Goal: Information Seeking & Learning: Learn about a topic

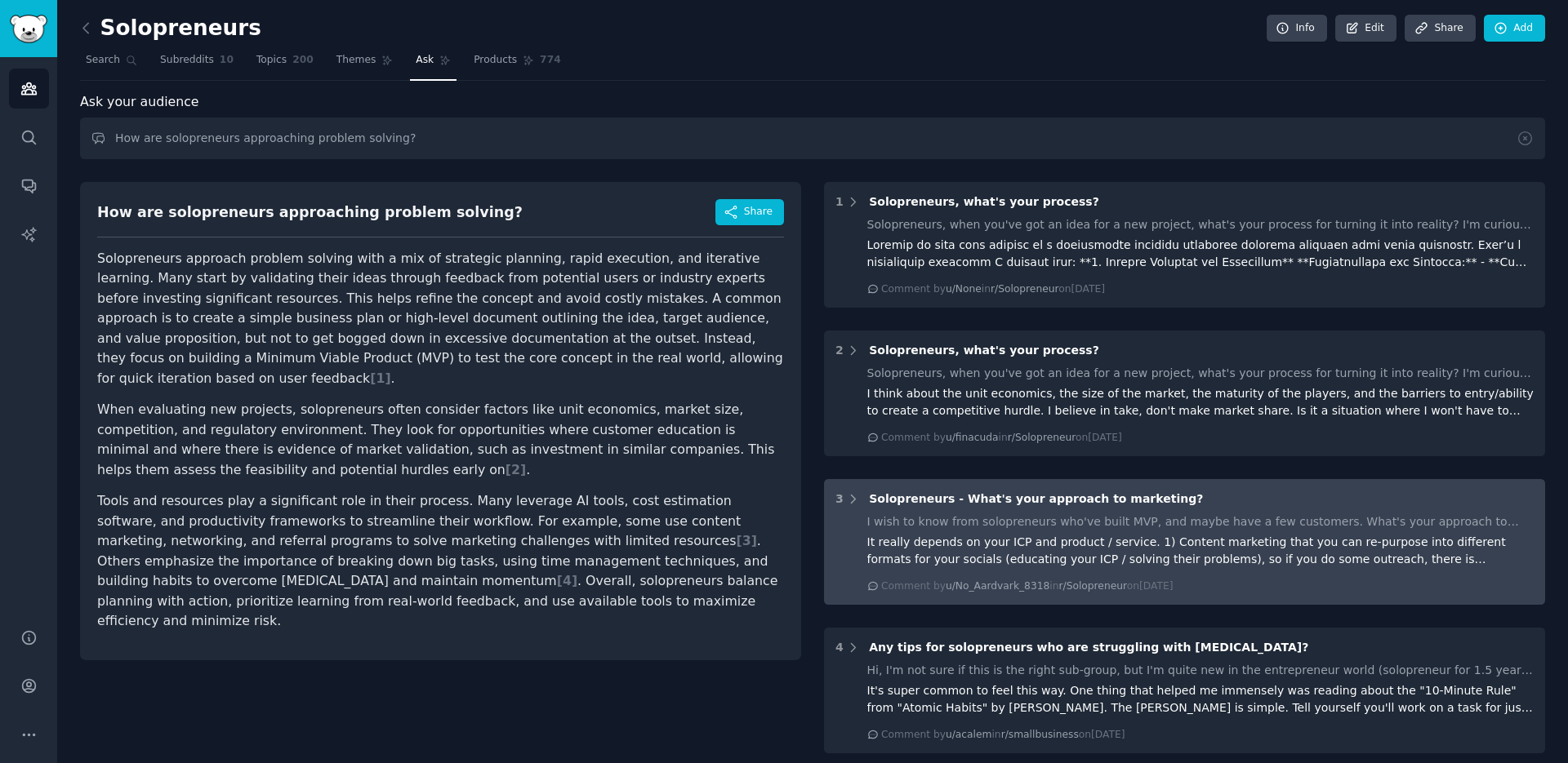
click at [858, 506] on div "3 Solopreneurs - What's your approach to marketing?" at bounding box center [1184, 499] width 698 height 17
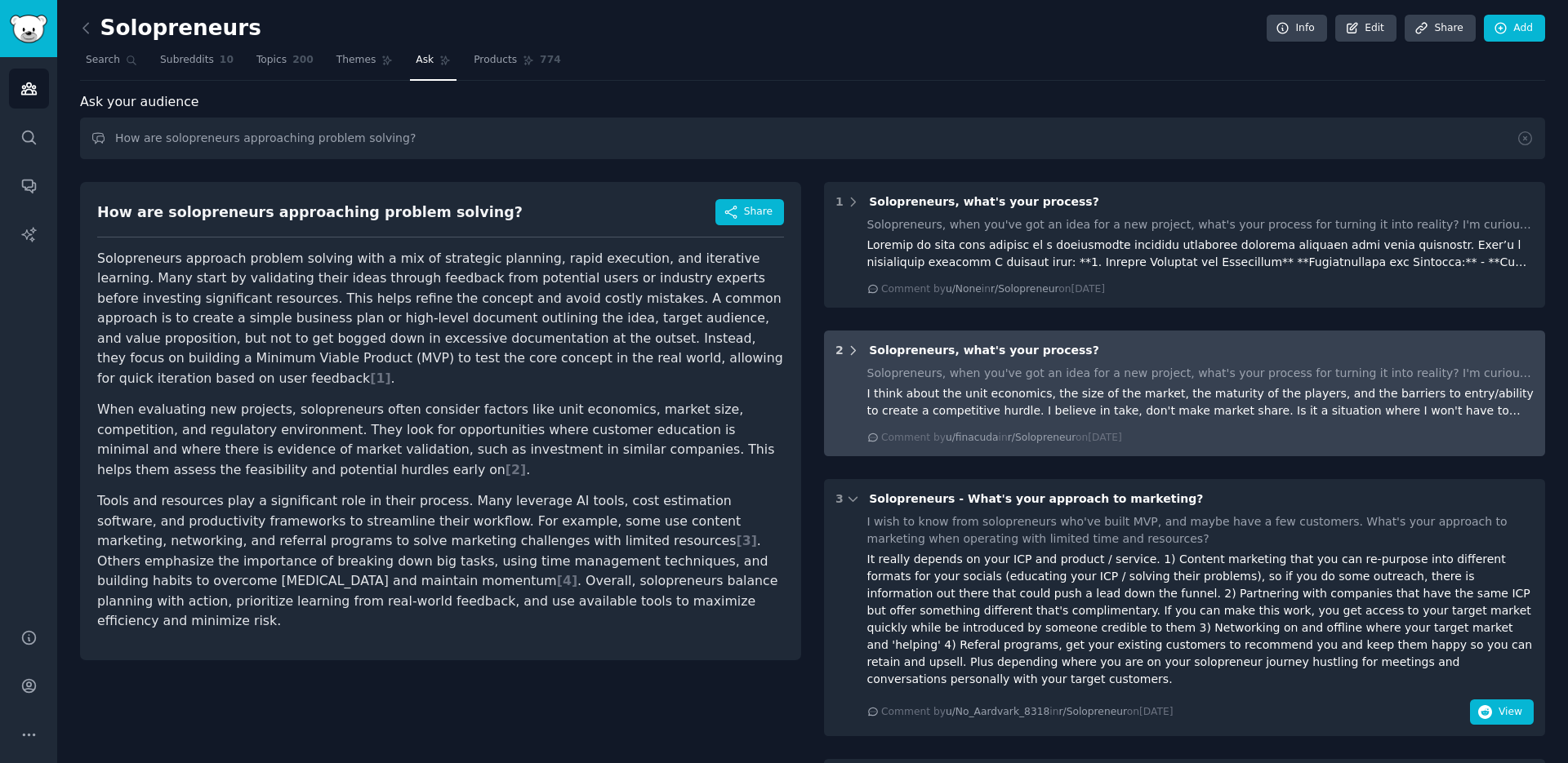
click at [853, 346] on icon at bounding box center [854, 351] width 15 height 15
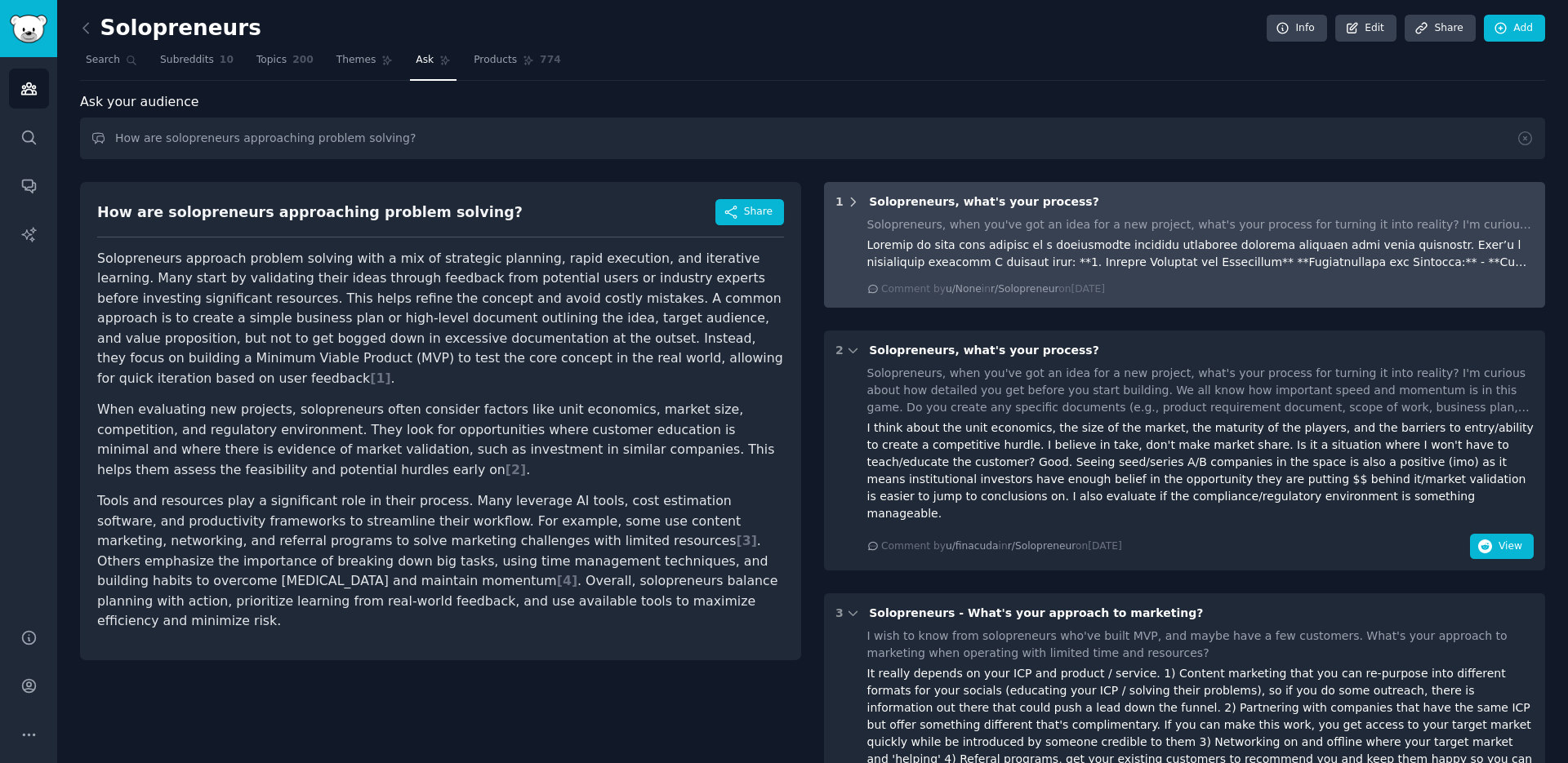
click at [852, 200] on icon at bounding box center [854, 202] width 4 height 8
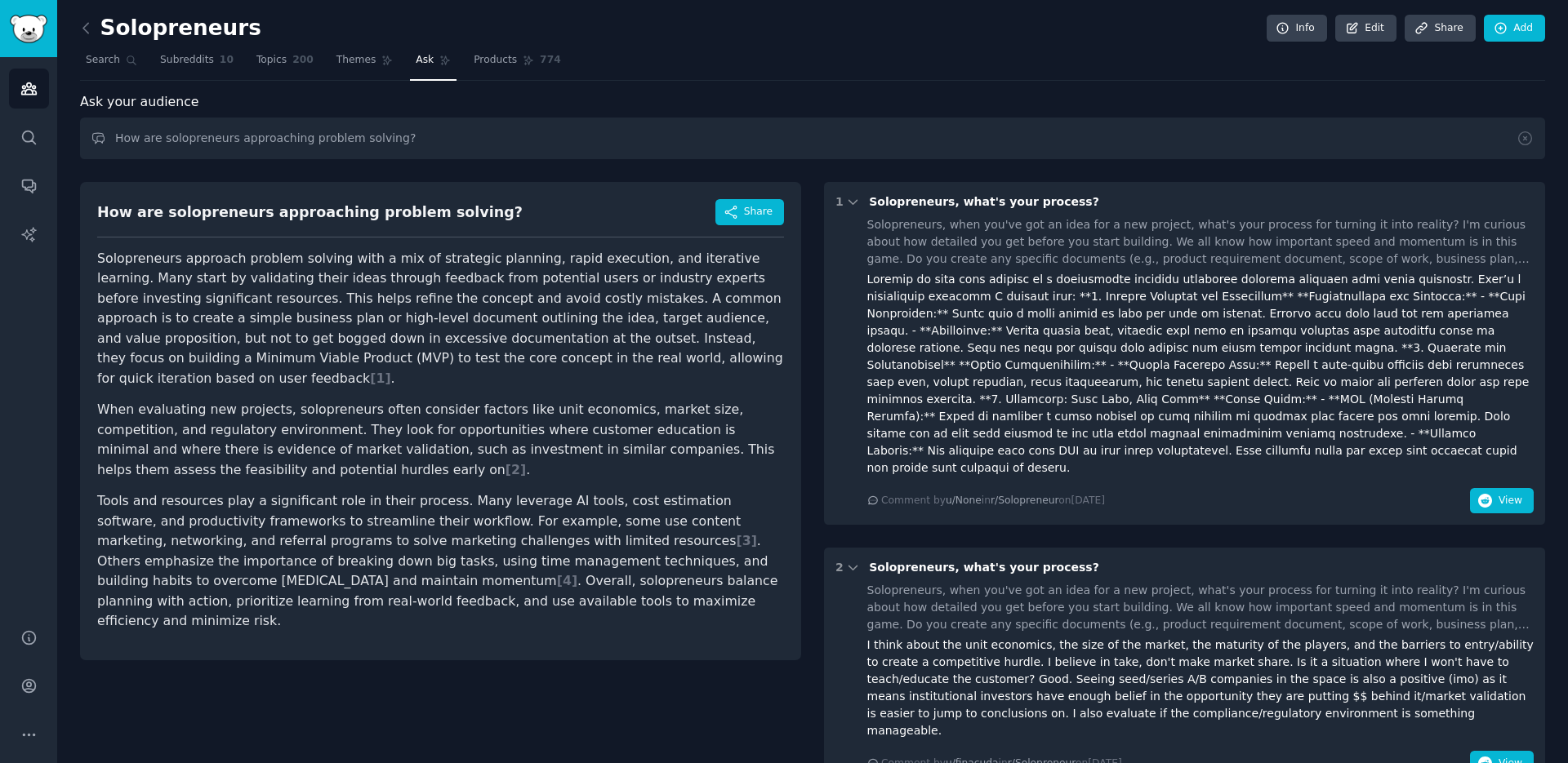
scroll to position [647, 0]
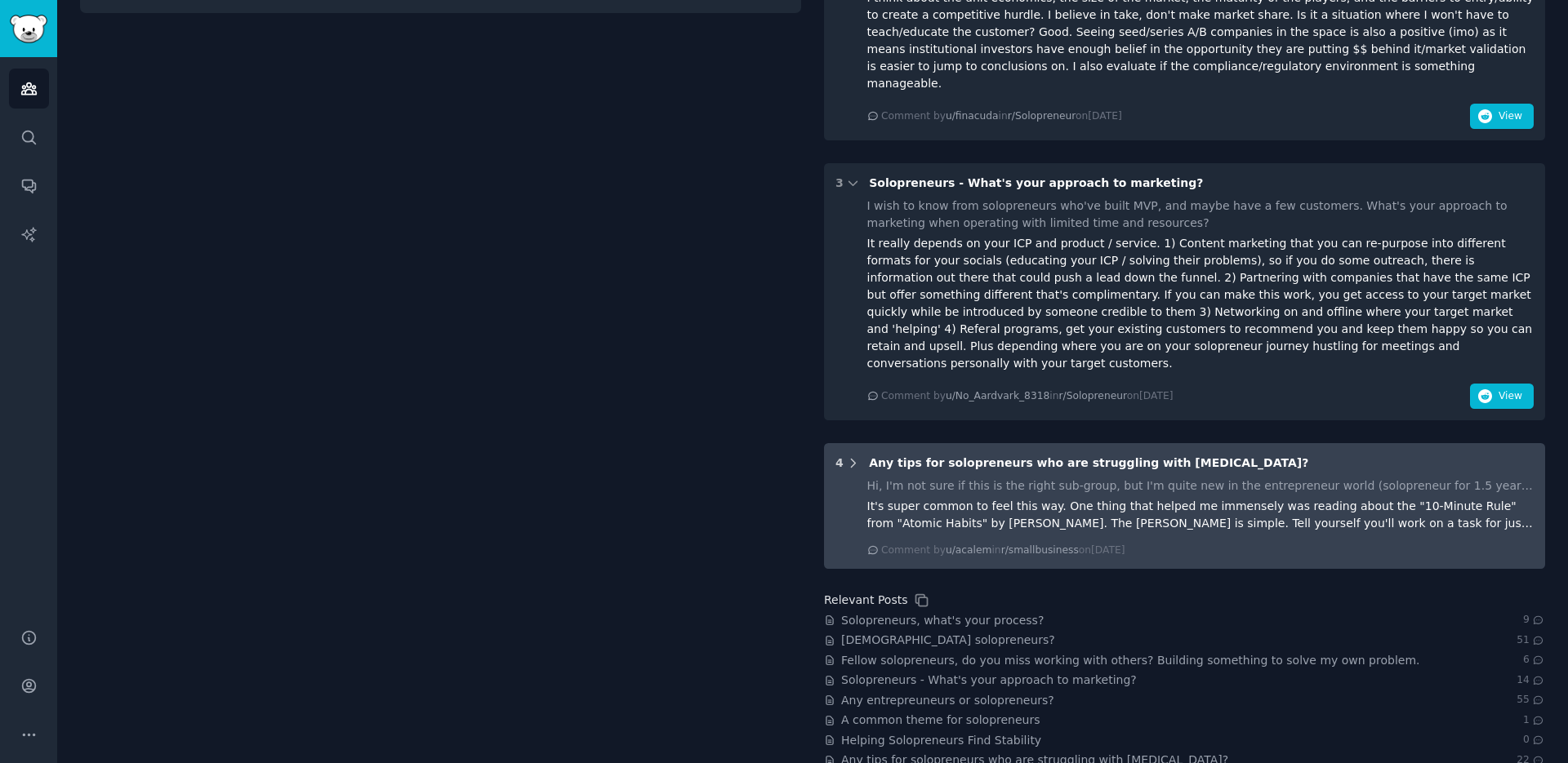
click at [854, 457] on icon at bounding box center [854, 464] width 15 height 15
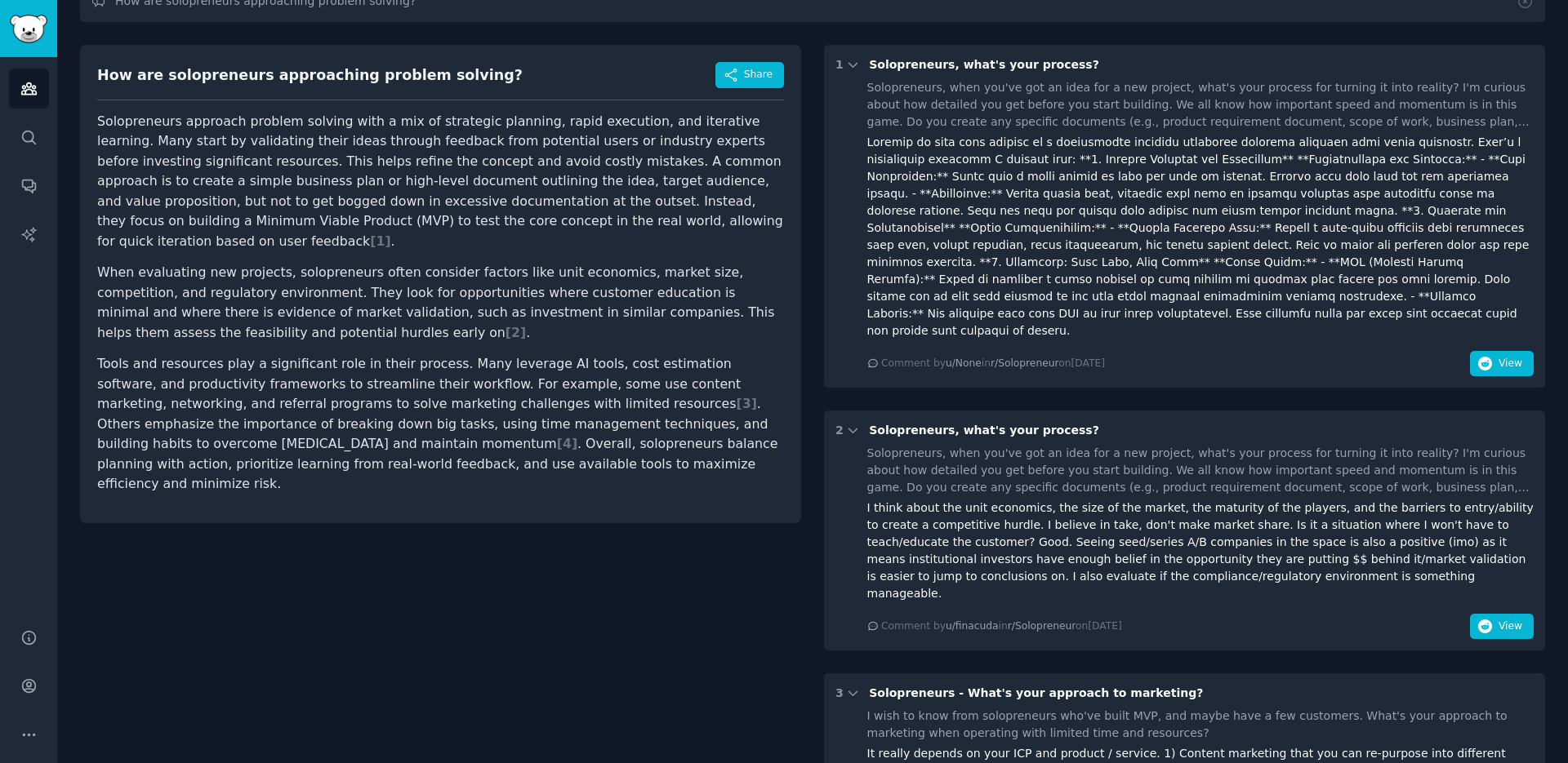
scroll to position [0, 0]
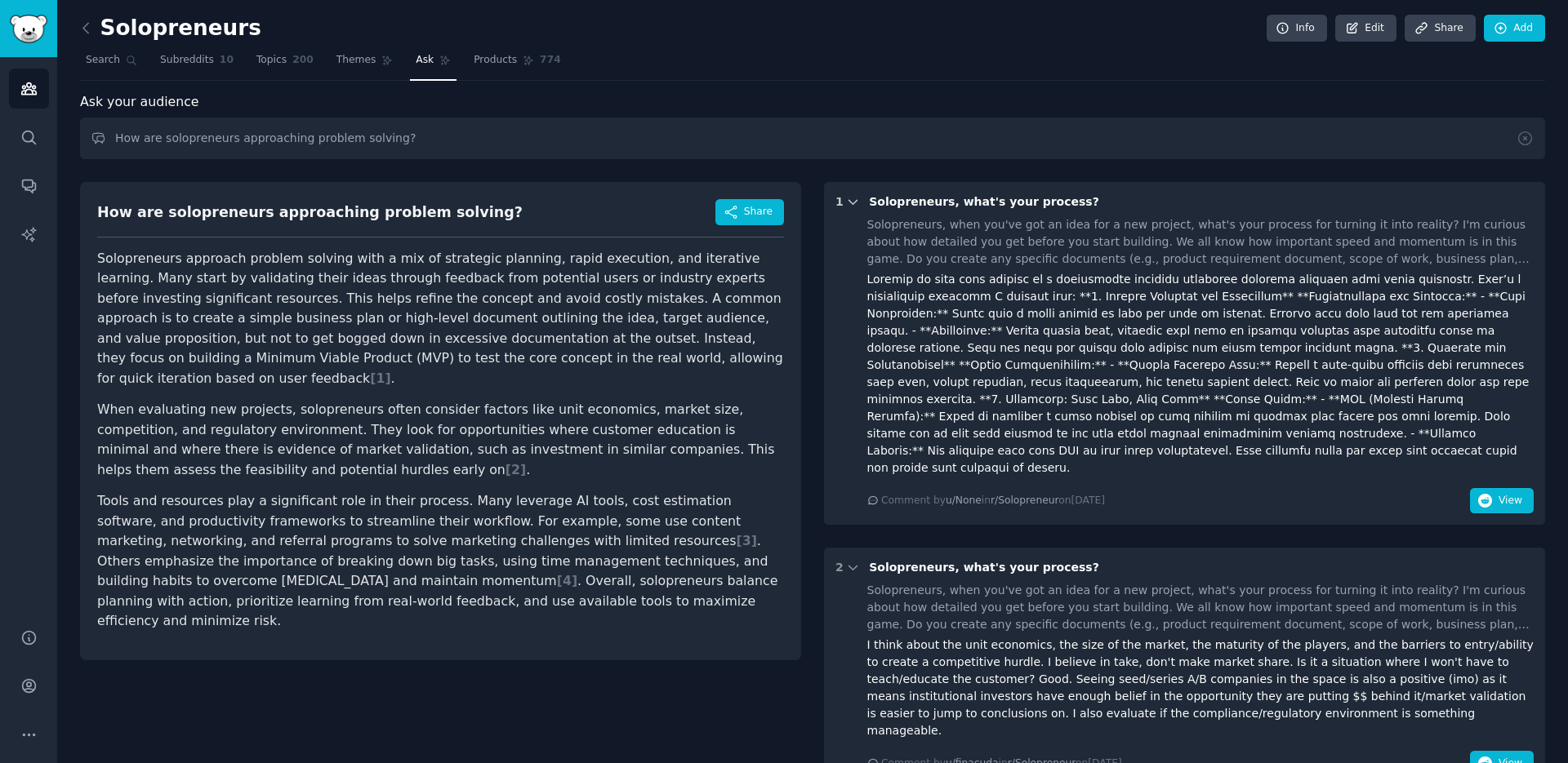
click at [850, 198] on icon at bounding box center [854, 202] width 15 height 15
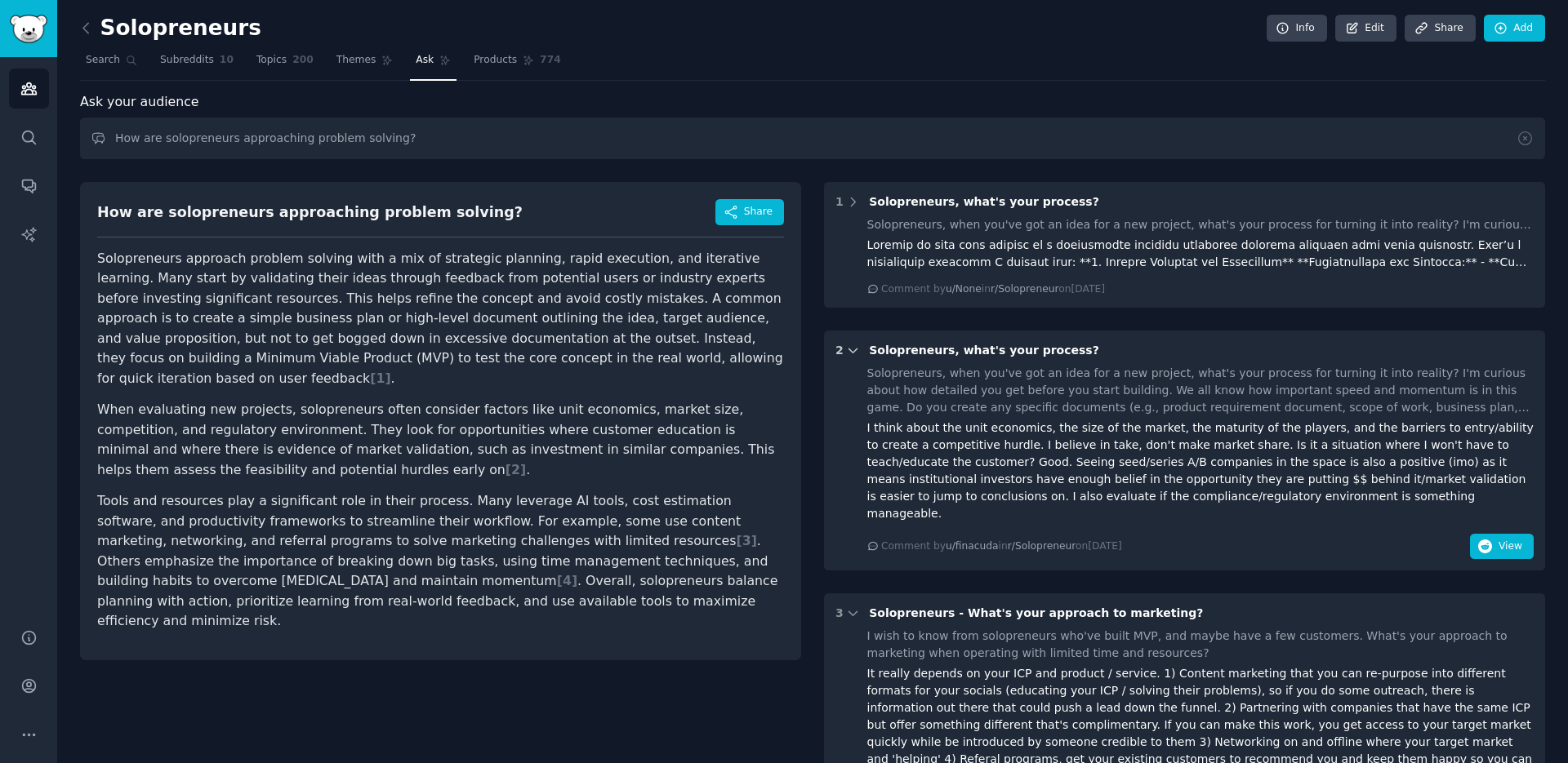
click at [846, 354] on icon at bounding box center [854, 351] width 15 height 15
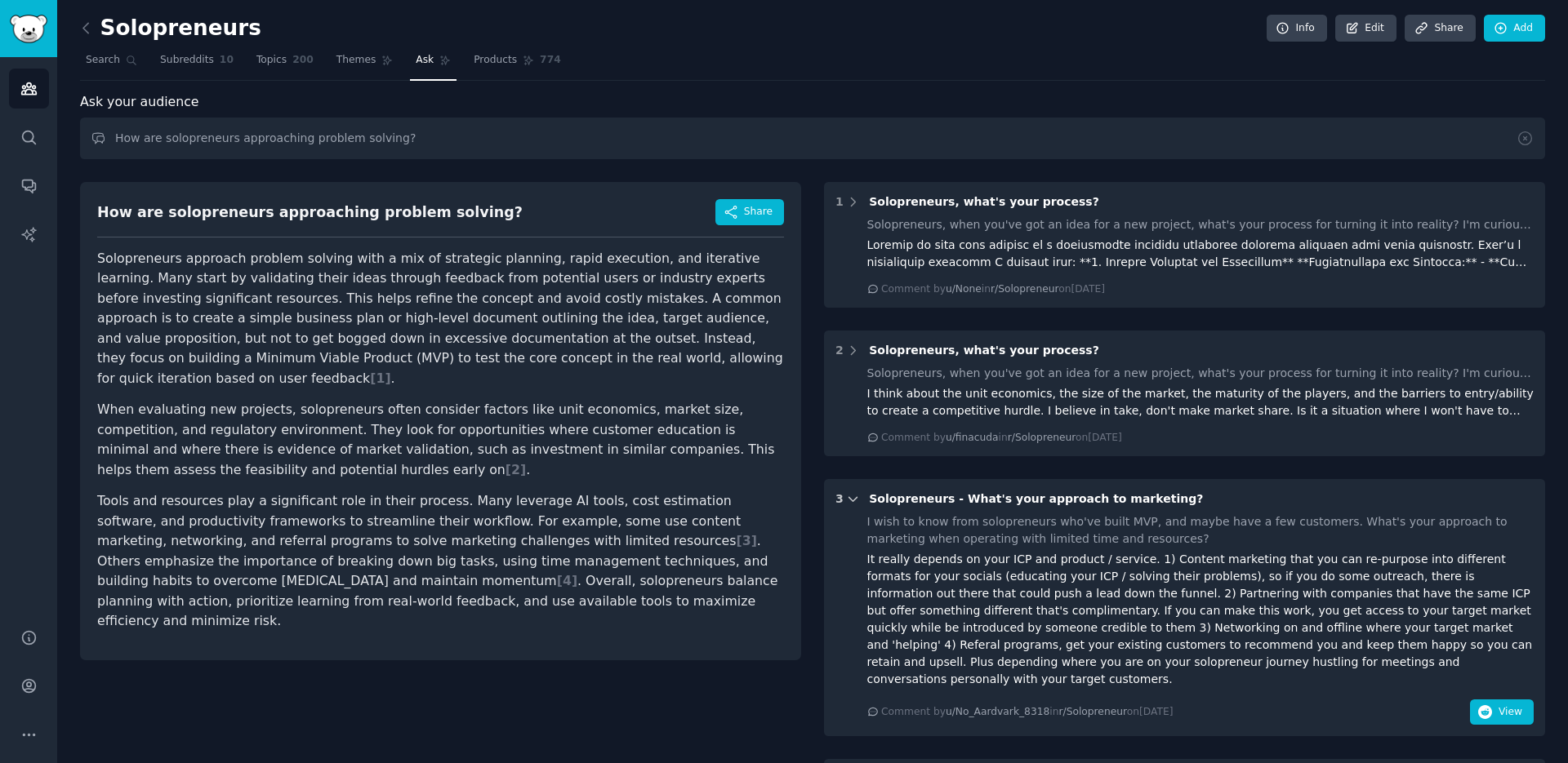
click at [842, 507] on div "3" at bounding box center [847, 499] width 25 height 17
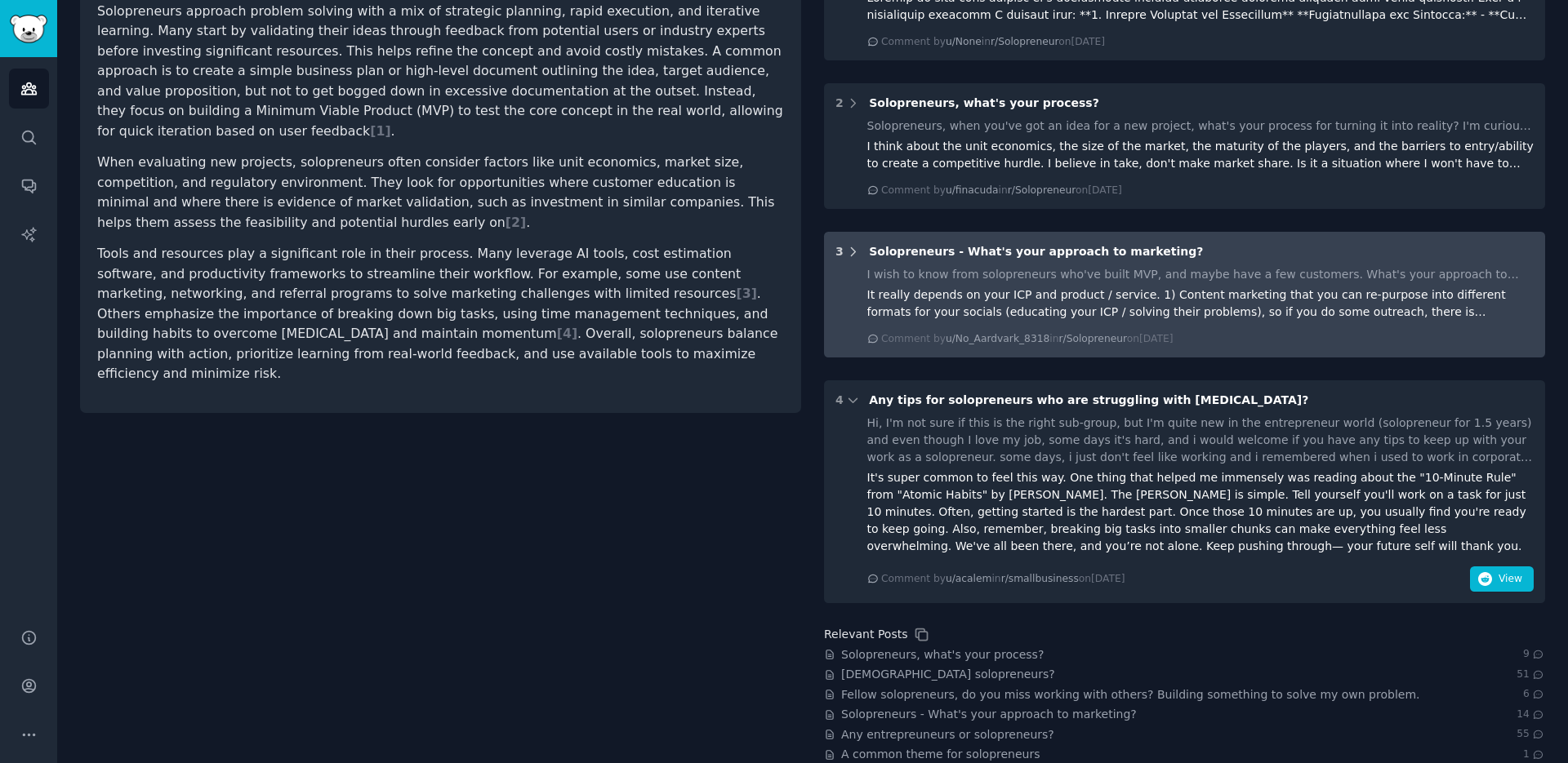
scroll to position [249, 0]
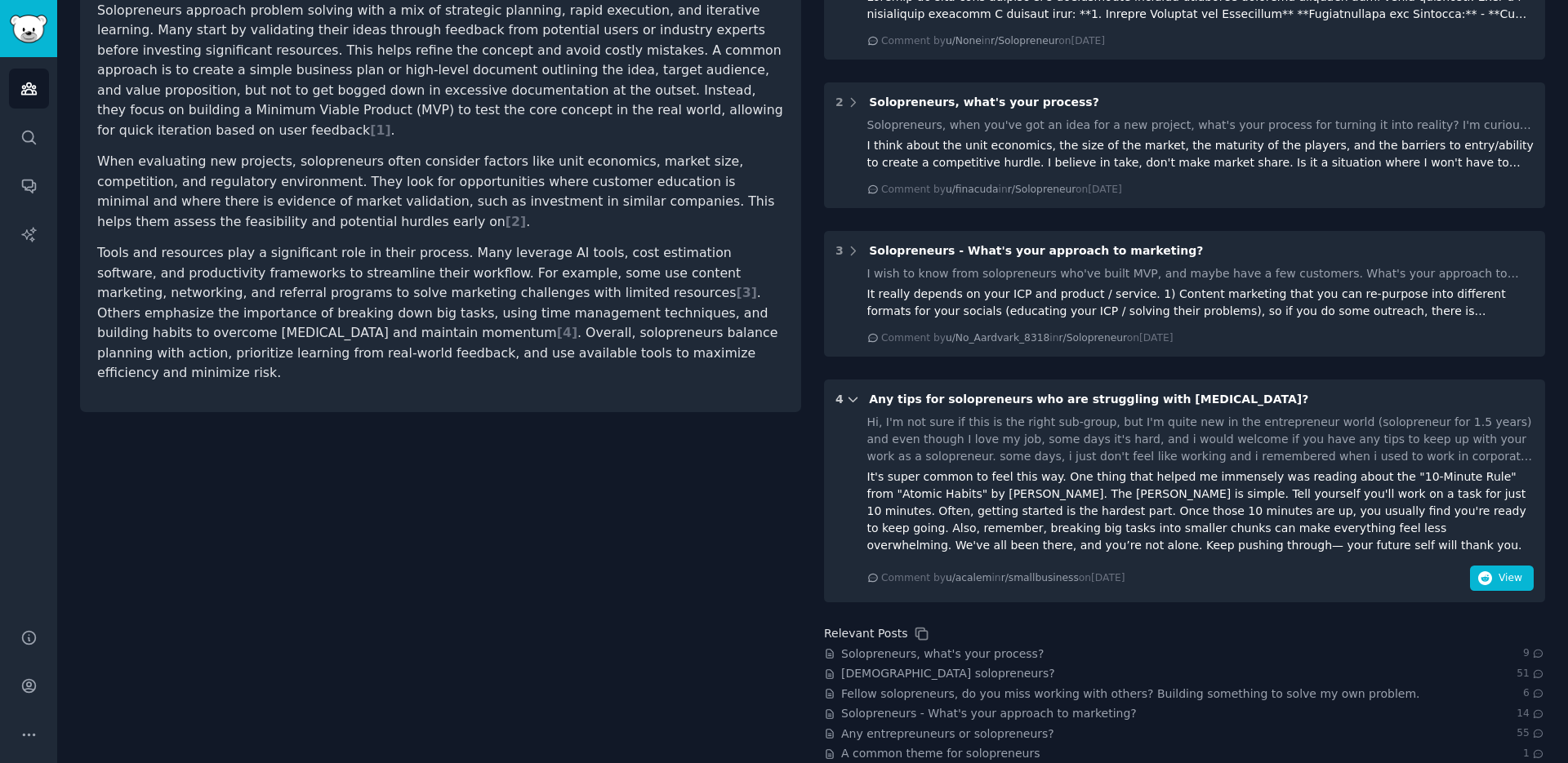
click at [846, 399] on icon at bounding box center [854, 400] width 15 height 15
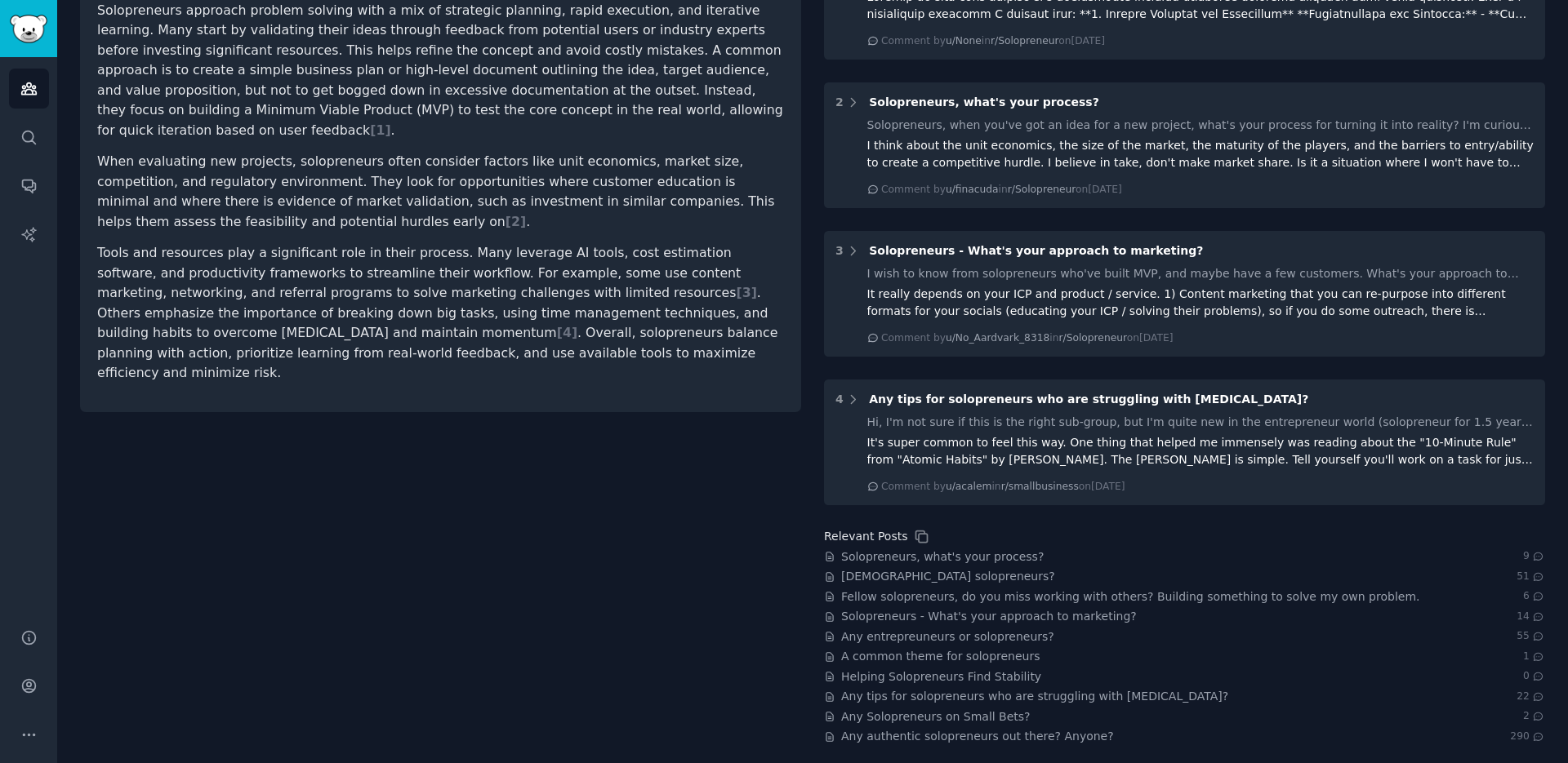
scroll to position [0, 0]
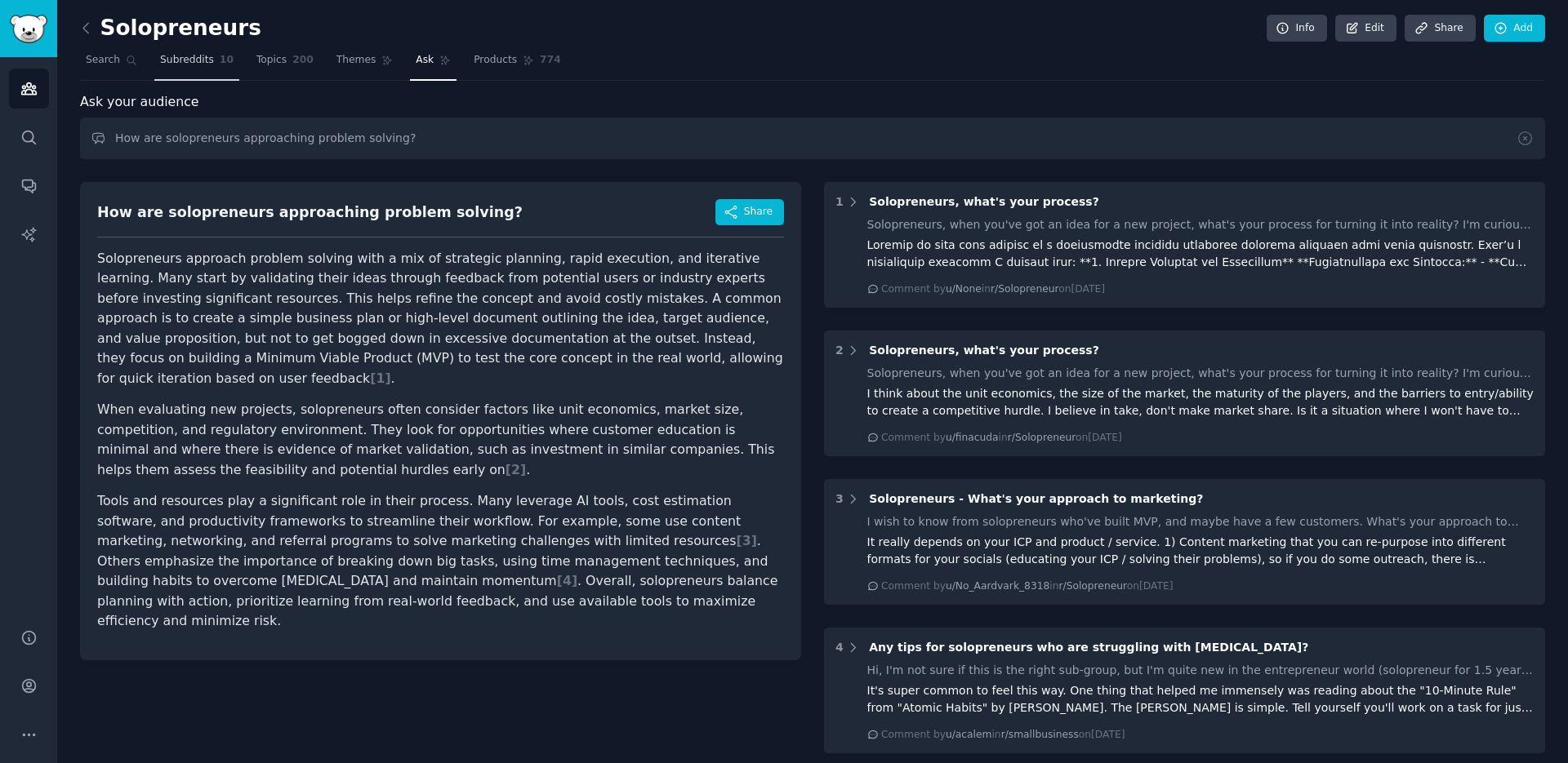
click at [192, 62] on span "Subreddits" at bounding box center [187, 61] width 54 height 15
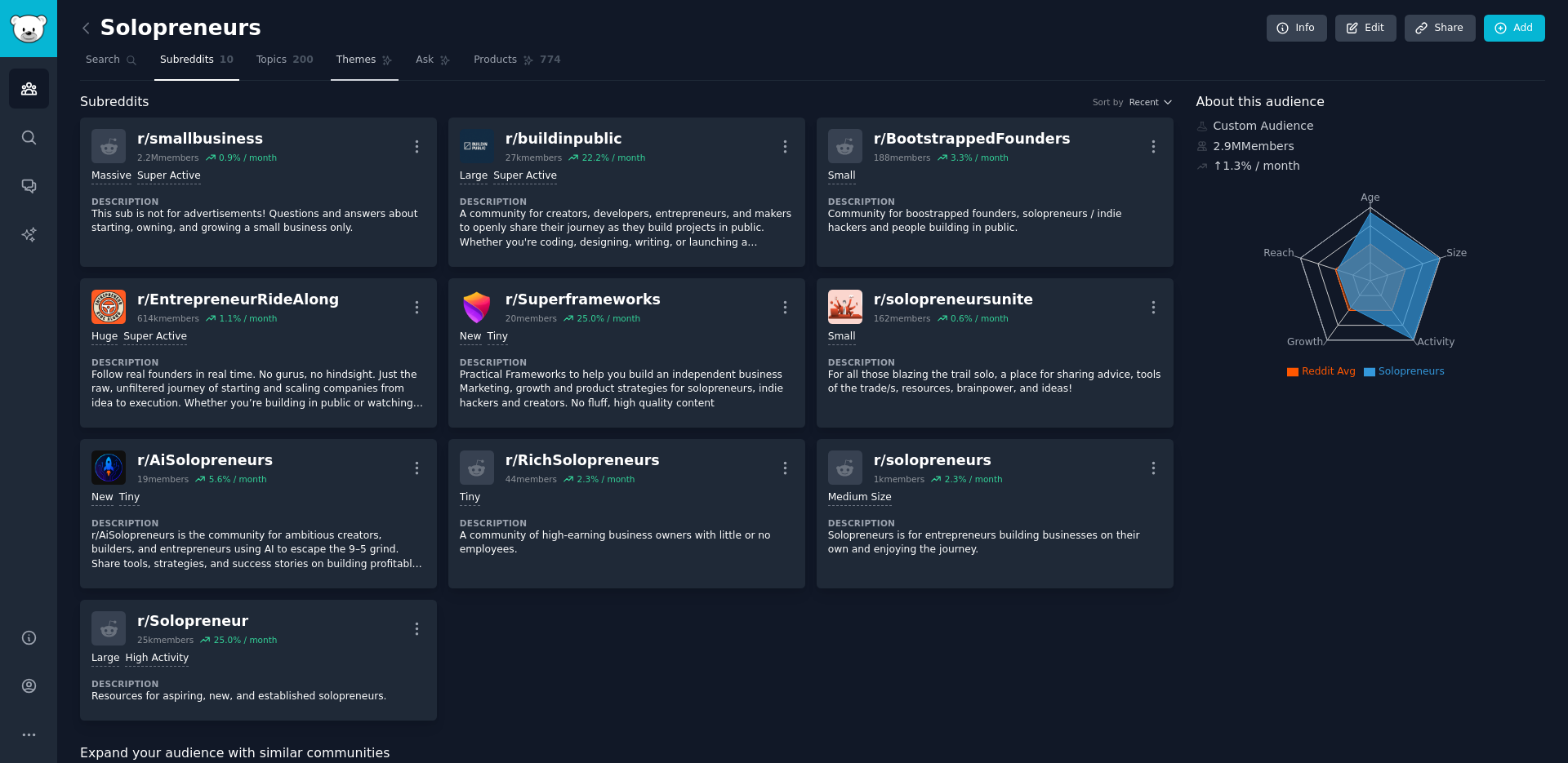
drag, startPoint x: 289, startPoint y: 55, endPoint x: 366, endPoint y: 57, distance: 77.0
click at [293, 55] on span "200" at bounding box center [303, 61] width 21 height 15
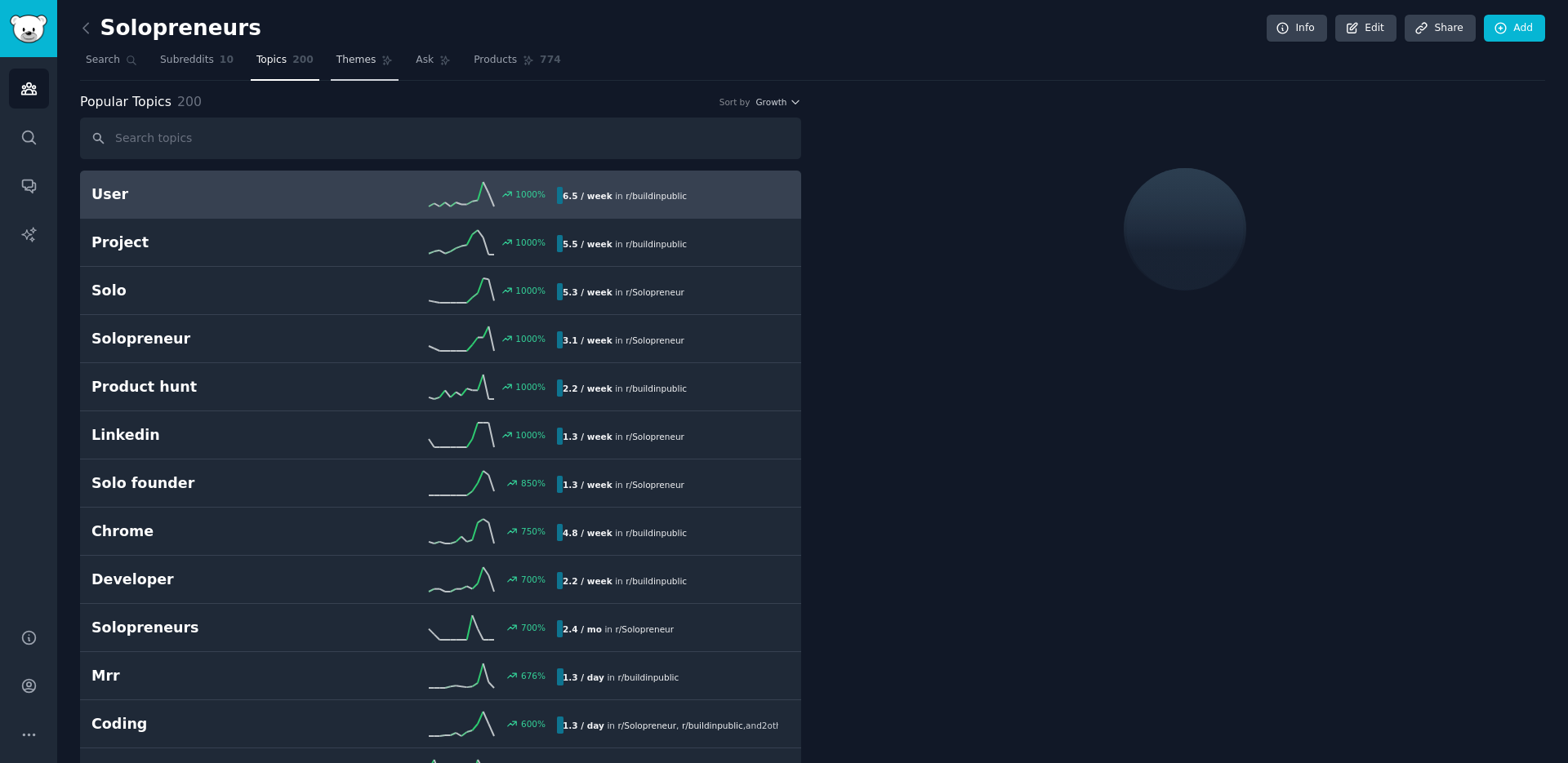
click at [383, 57] on icon at bounding box center [388, 61] width 9 height 9
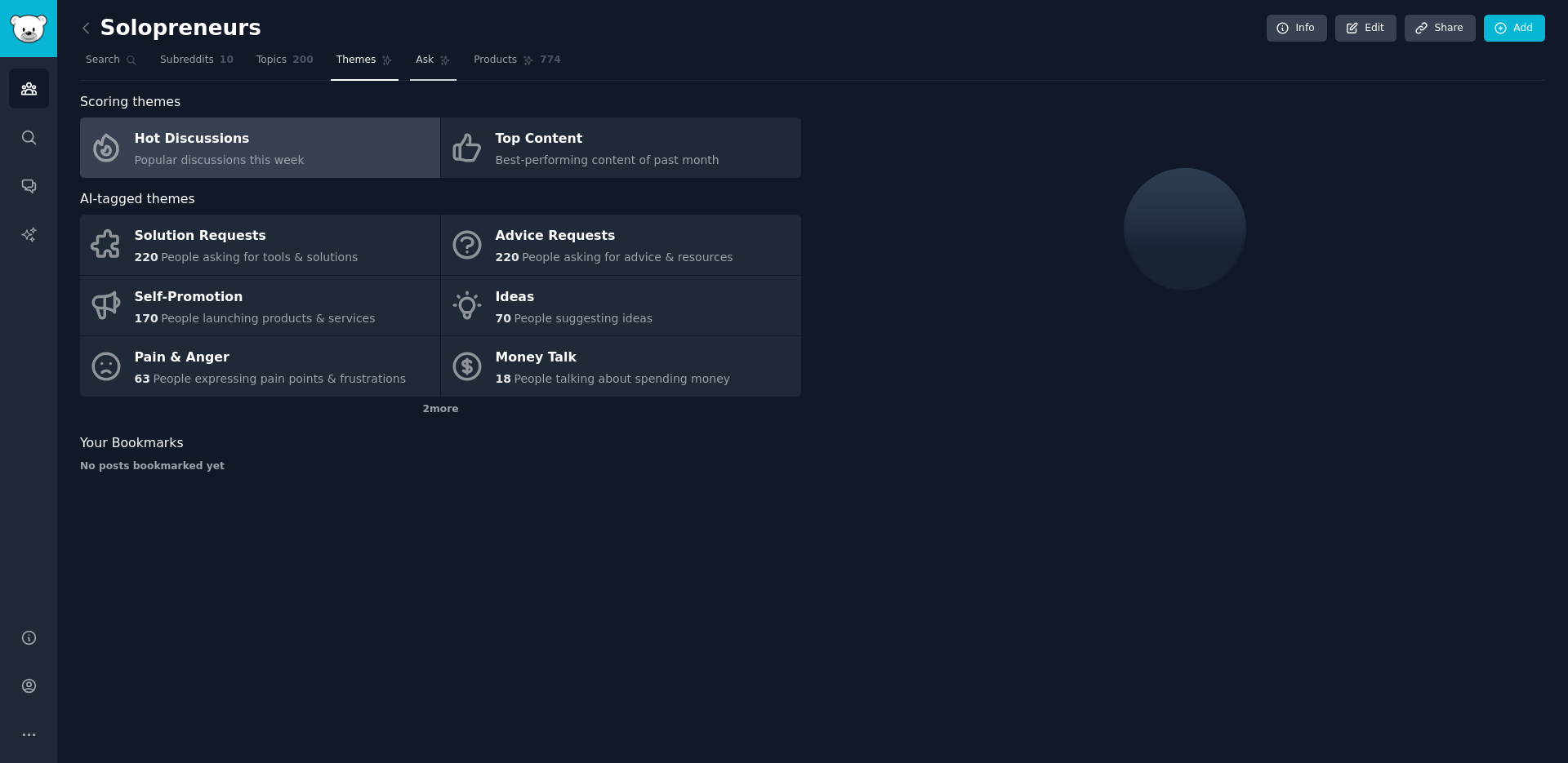
click at [415, 54] on span "Ask" at bounding box center [424, 61] width 18 height 15
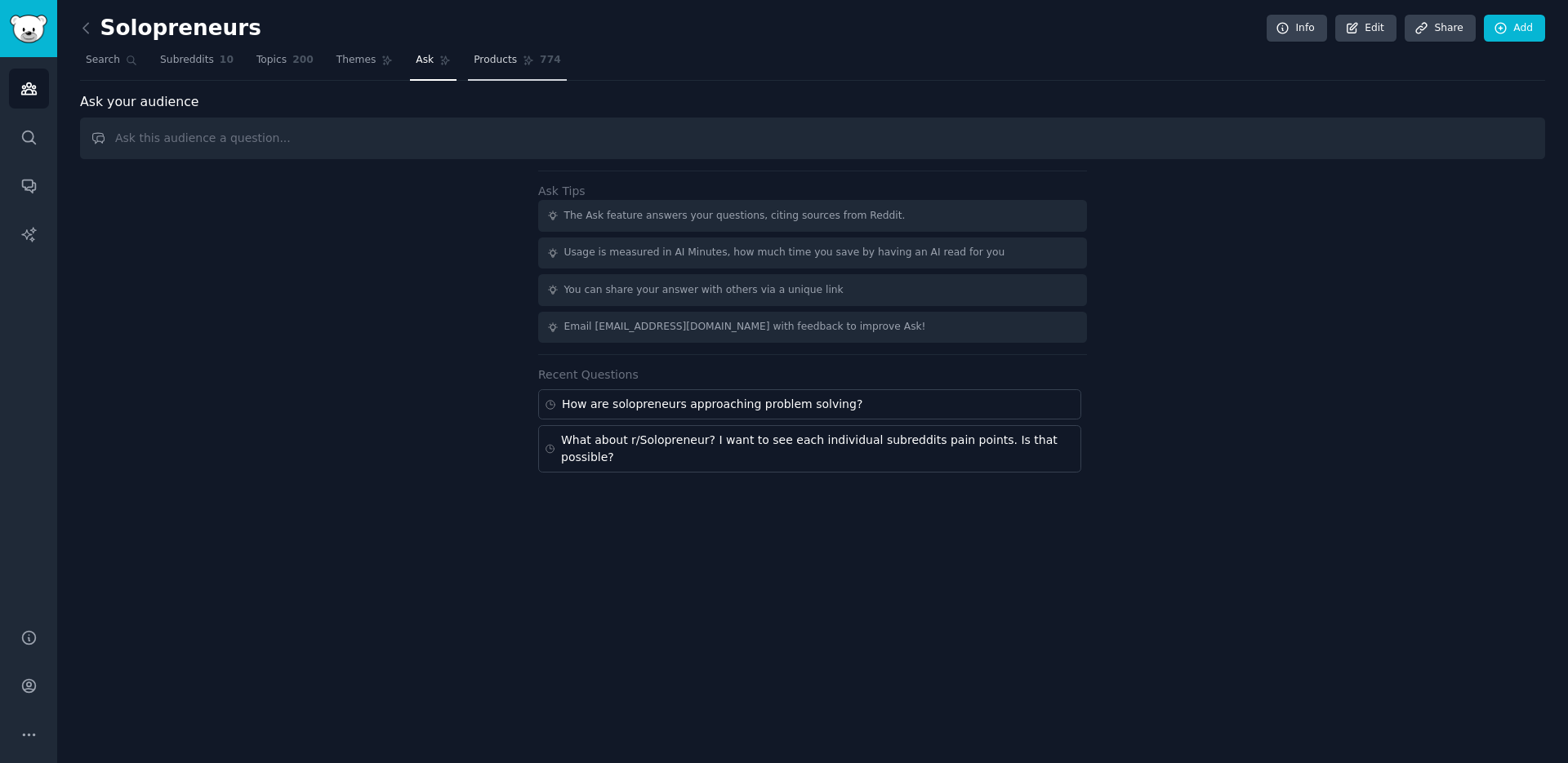
click at [468, 52] on link "Products 774" at bounding box center [517, 64] width 98 height 33
